Goal: Information Seeking & Learning: Understand process/instructions

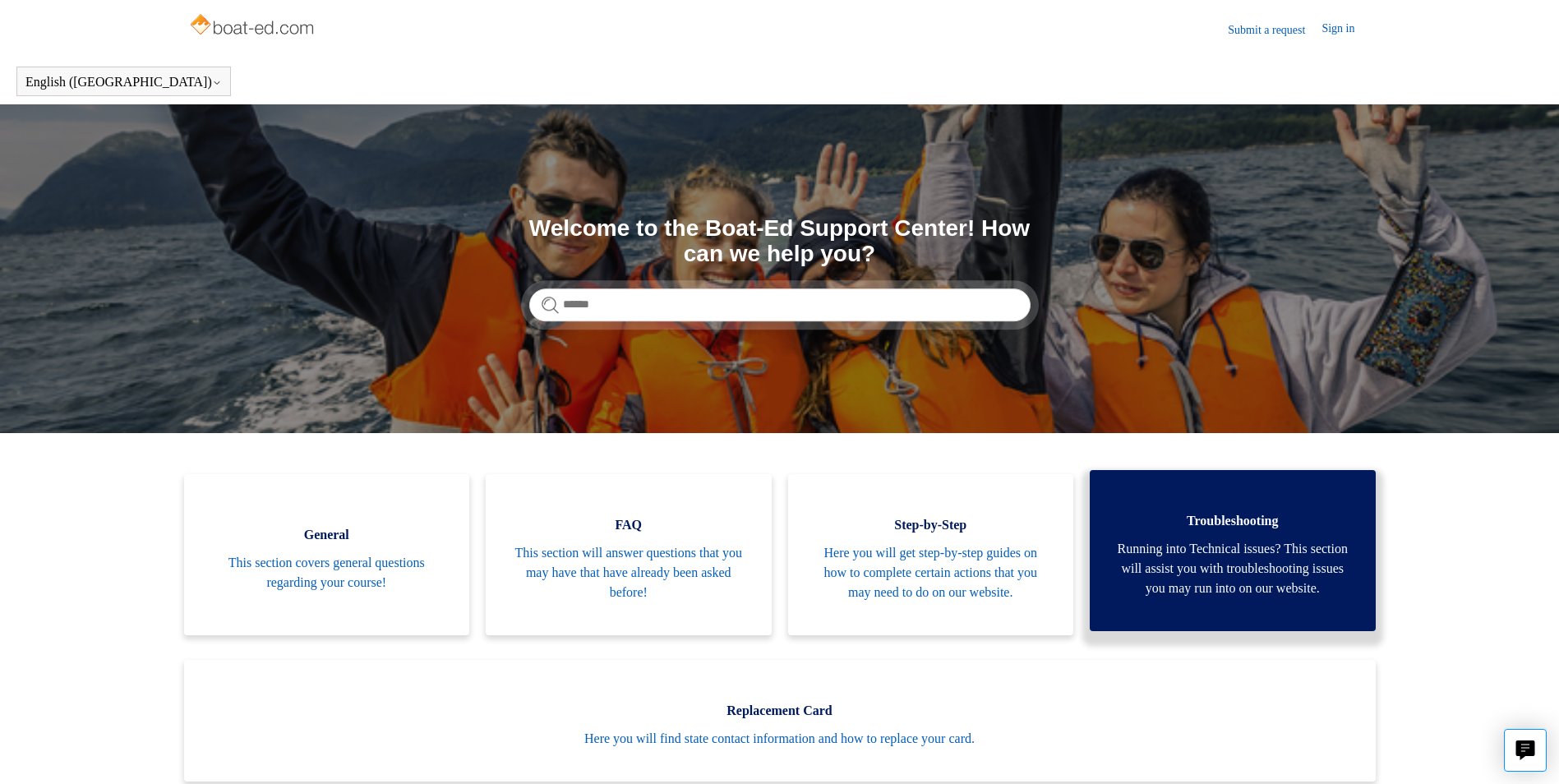
click at [1214, 552] on span "Running into Technical issues? This section will assist you with troubleshootin…" at bounding box center [1233, 568] width 237 height 59
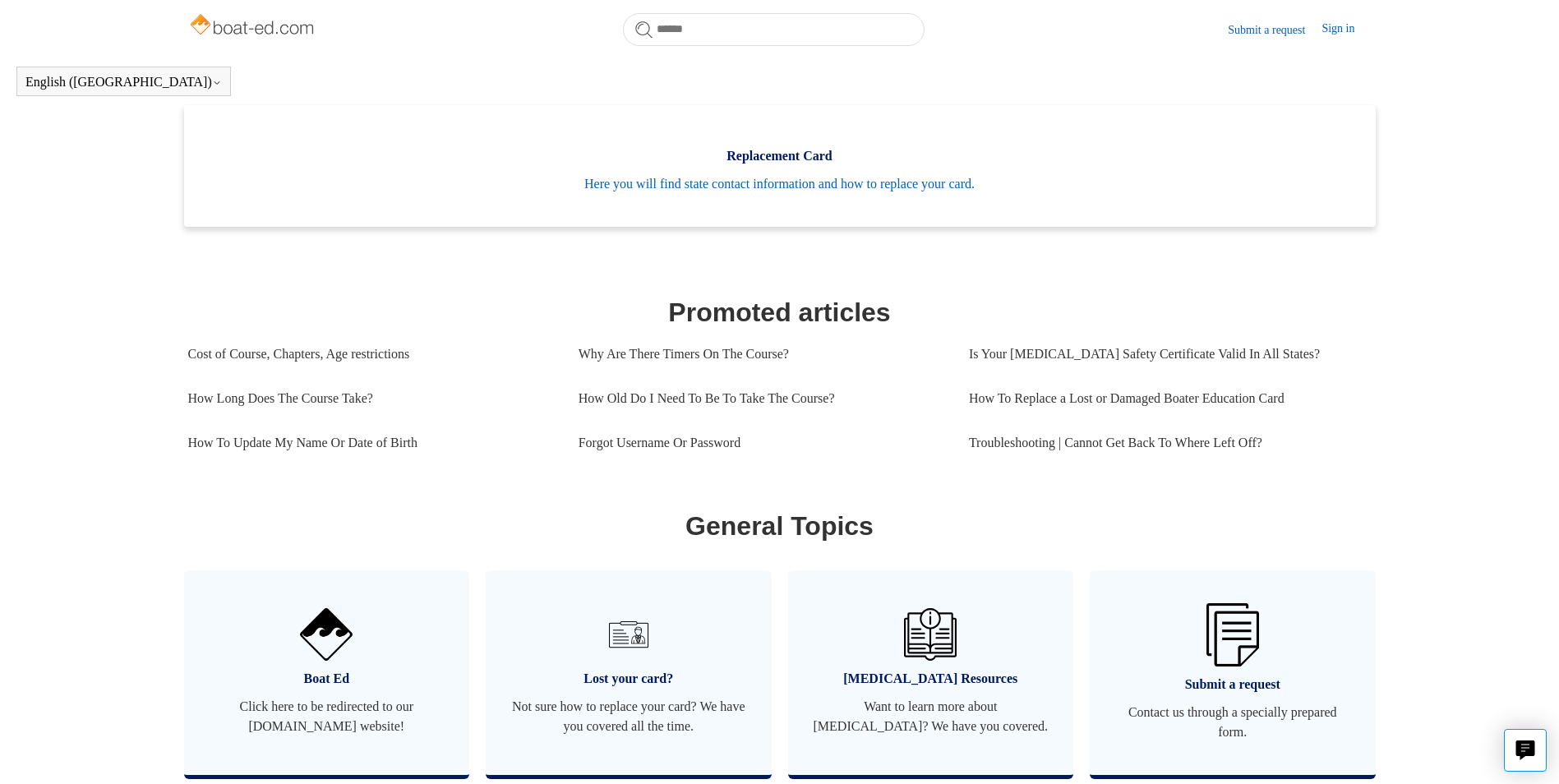
scroll to position [505, 0]
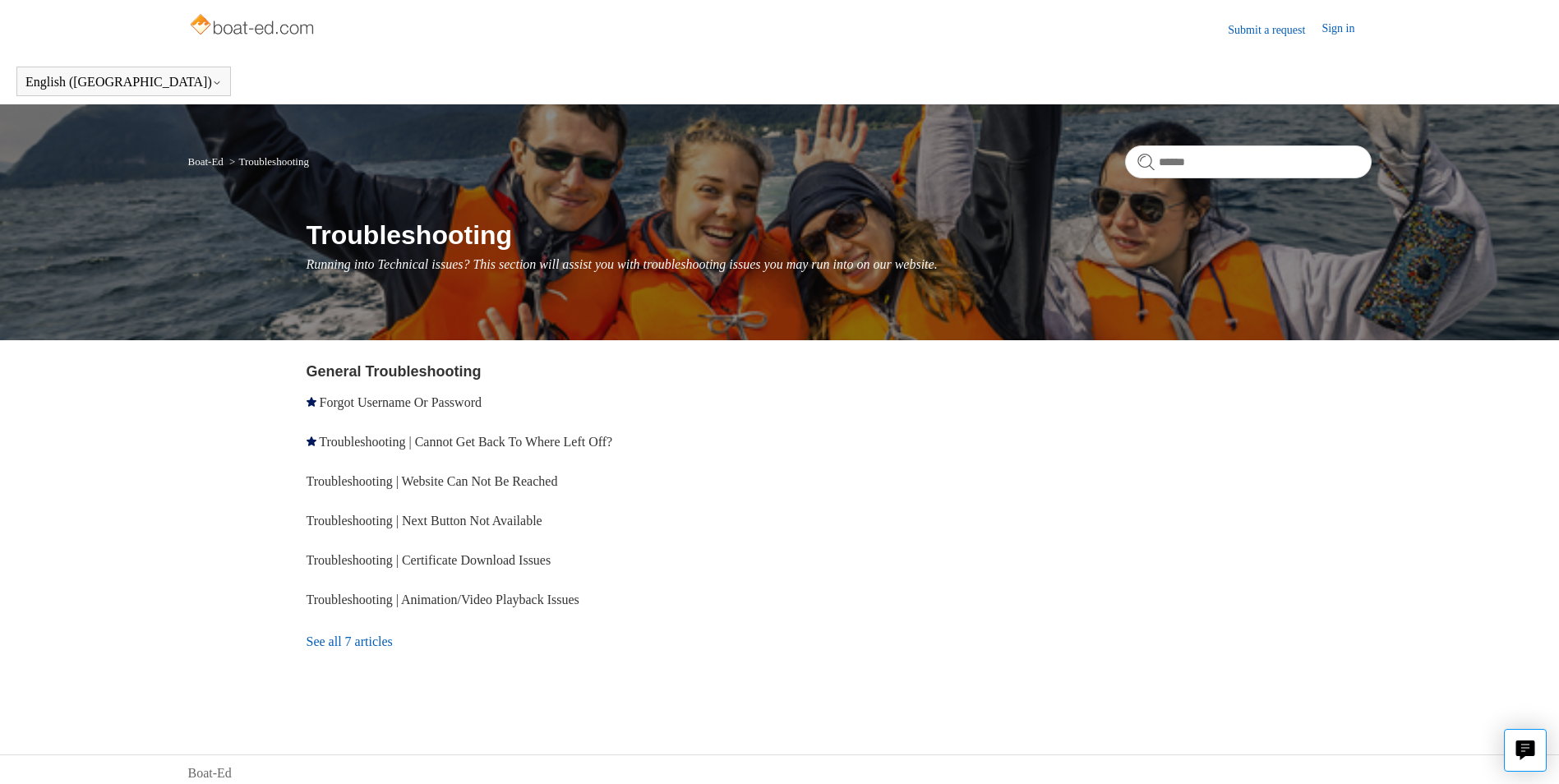
scroll to position [7, 0]
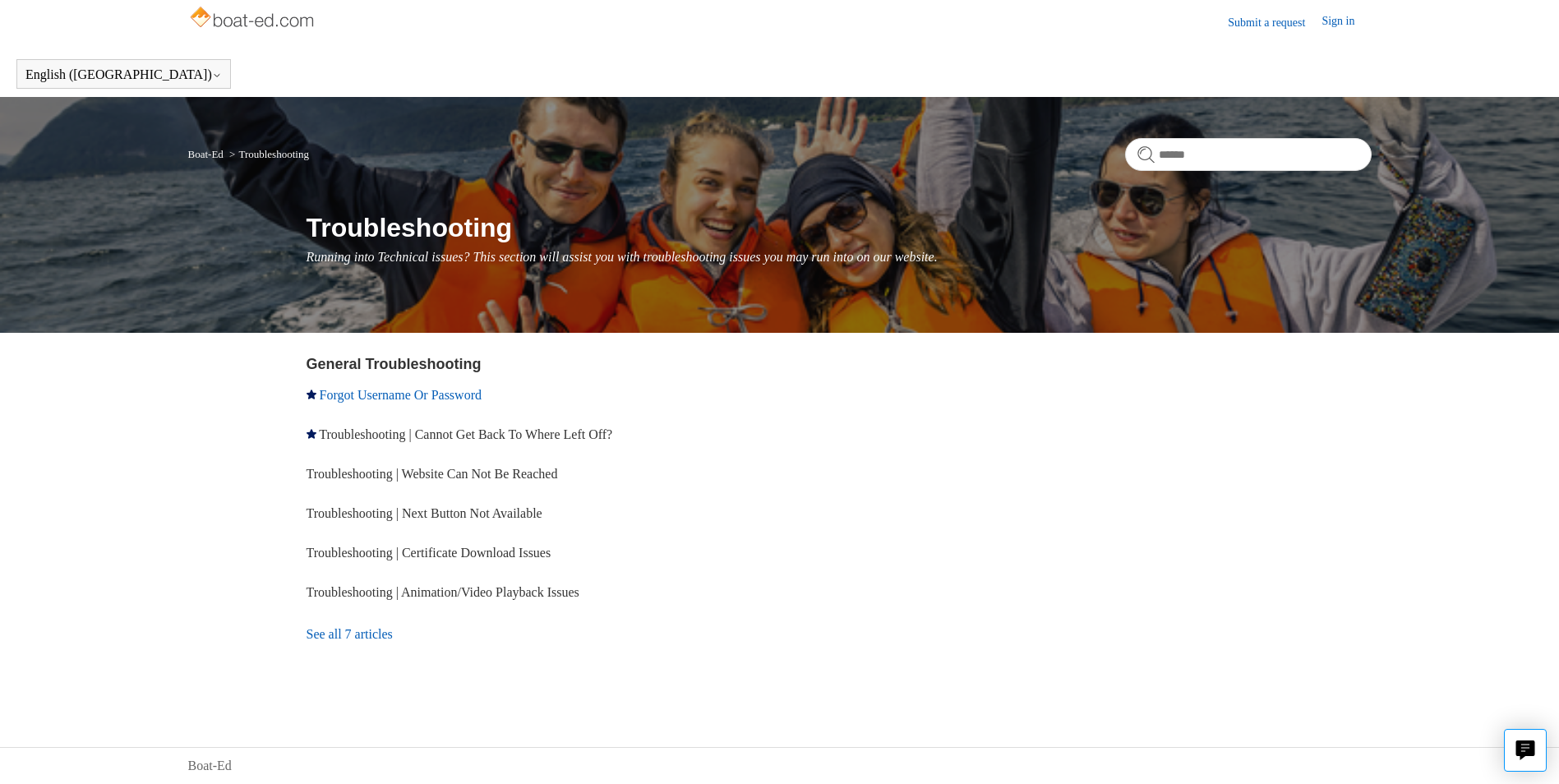
click at [393, 400] on link "Forgot Username Or Password" at bounding box center [401, 395] width 162 height 14
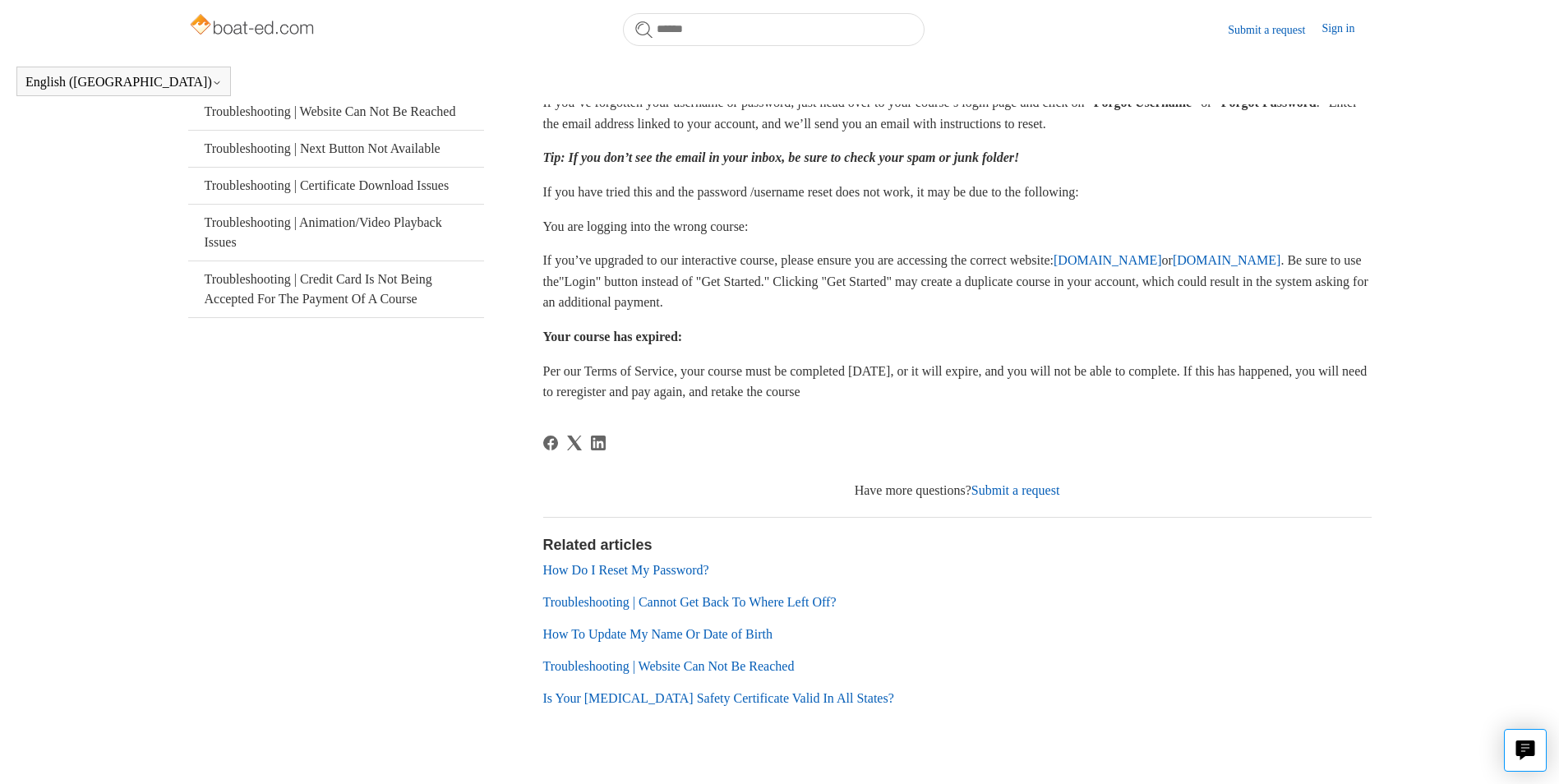
scroll to position [360, 0]
